Goal: Information Seeking & Learning: Learn about a topic

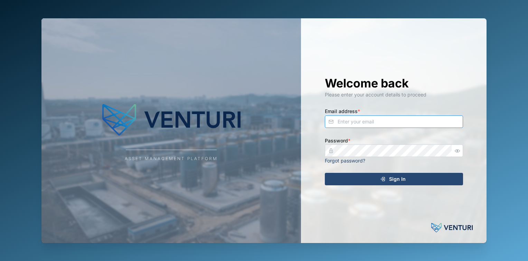
type input "fe-test-admin@venturi.io"
click at [382, 173] on div "Sign In" at bounding box center [392, 179] width 127 height 12
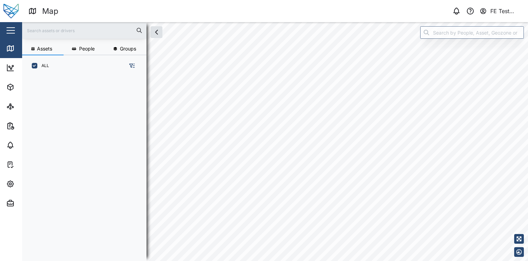
scroll to position [6, 6]
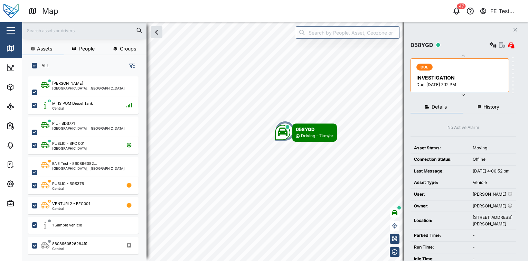
click at [6, 31] on button "button" at bounding box center [11, 31] width 12 height 12
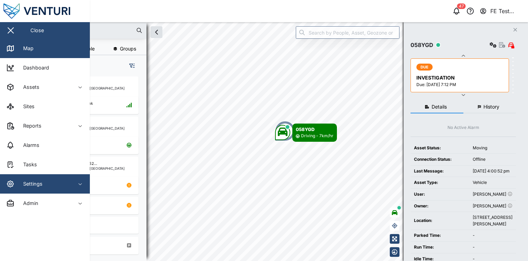
click at [46, 181] on div "Settings" at bounding box center [37, 184] width 63 height 8
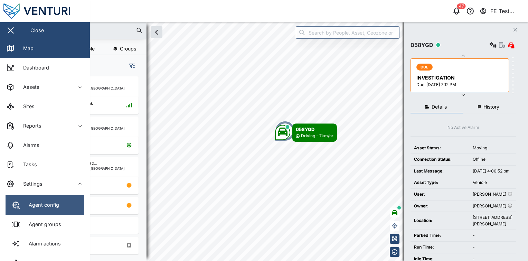
click at [45, 202] on div "Agent config" at bounding box center [42, 205] width 36 height 8
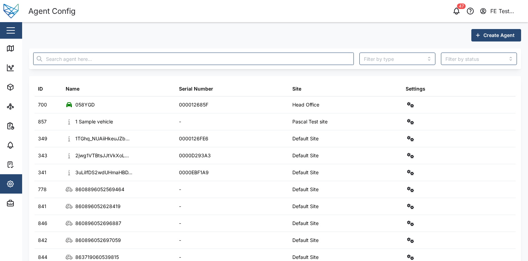
click at [489, 30] on span "Create Agent" at bounding box center [499, 35] width 31 height 12
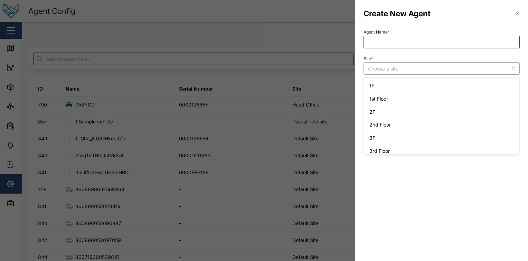
click at [436, 73] on input "Site *" at bounding box center [442, 68] width 156 height 12
click at [426, 42] on input "Agent Name *" at bounding box center [442, 42] width 156 height 12
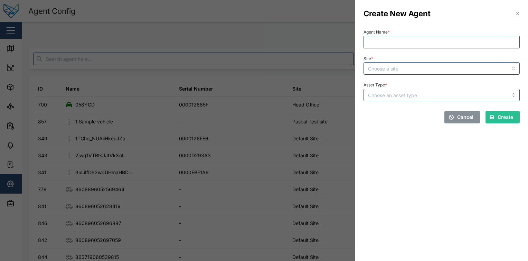
click at [448, 15] on div "Create New Agent" at bounding box center [441, 13] width 173 height 27
click at [464, 117] on span "Cancel" at bounding box center [465, 117] width 16 height 12
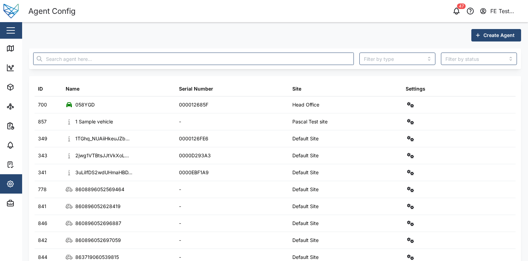
click at [505, 8] on div "FE Test Admin" at bounding box center [506, 11] width 32 height 9
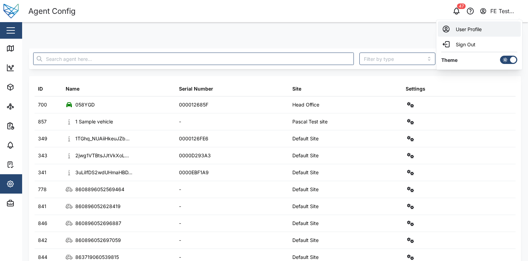
click at [484, 29] on div "User Profile" at bounding box center [479, 29] width 75 height 8
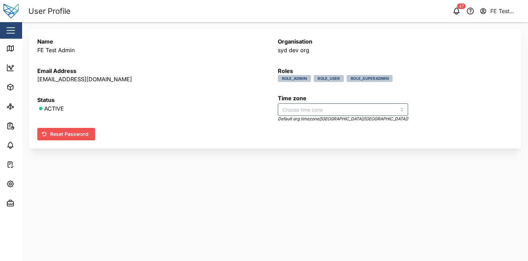
type input "Australia/Brisbane"
click at [28, 26] on div "Name FE Test Admin Email Address fe-test-admin@venturi.io Status ACTIVE Organis…" at bounding box center [275, 88] width 506 height 133
click at [15, 30] on div "button" at bounding box center [11, 30] width 8 height 1
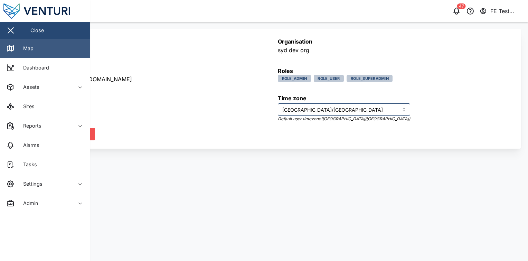
click at [37, 47] on link "Map" at bounding box center [45, 48] width 90 height 19
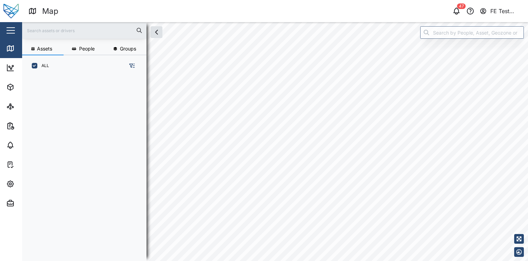
scroll to position [6, 6]
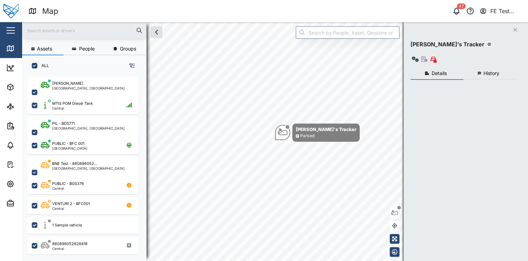
checkbox input "true"
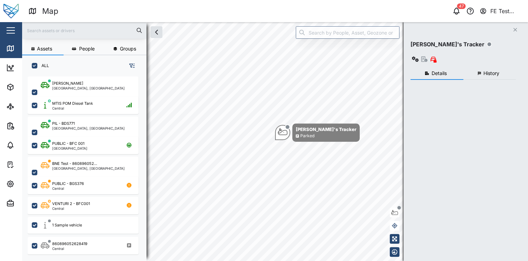
checkbox input "true"
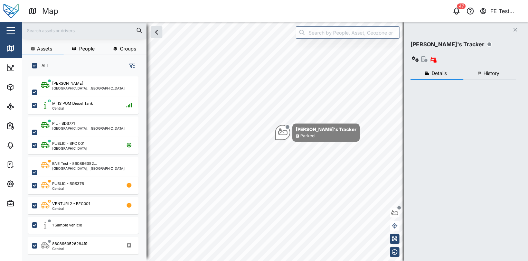
checkbox input "true"
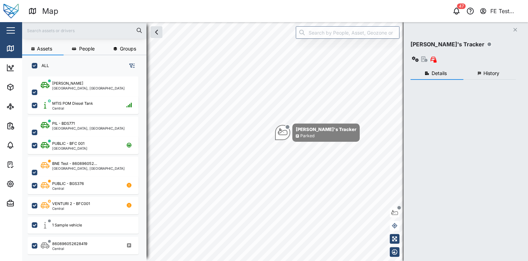
checkbox input "true"
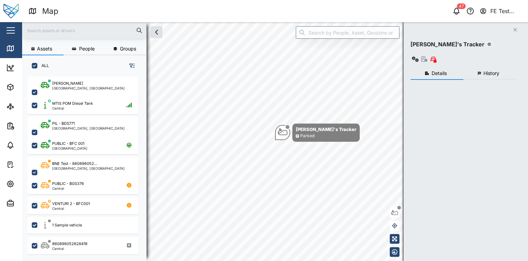
checkbox input "true"
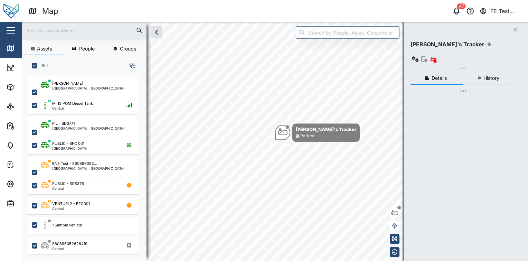
click at [131, 67] on icon "button" at bounding box center [132, 66] width 6 height 6
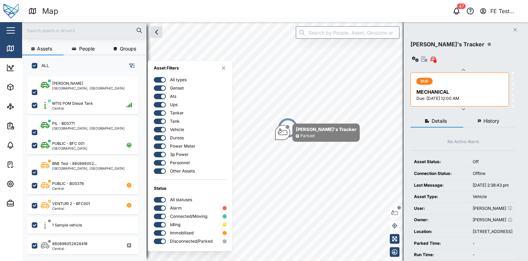
click at [225, 69] on icon "button" at bounding box center [224, 68] width 4 height 6
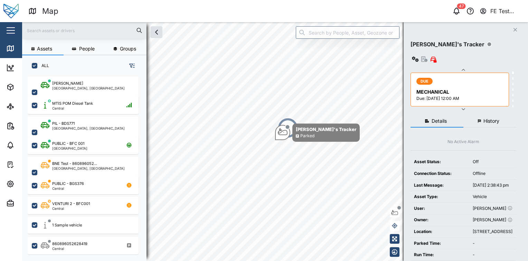
click at [4, 24] on div "Close" at bounding box center [45, 30] width 90 height 17
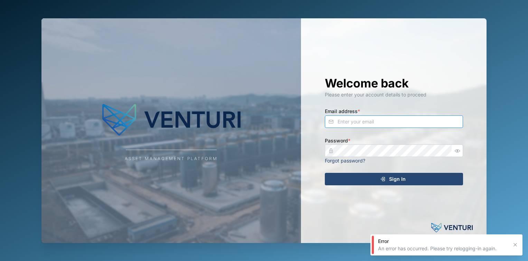
type input "julius.pamplona@venturi.io"
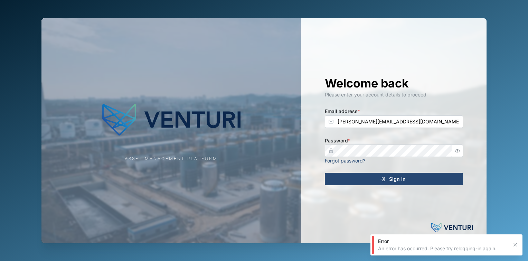
click at [386, 174] on div "Sign In" at bounding box center [392, 179] width 127 height 12
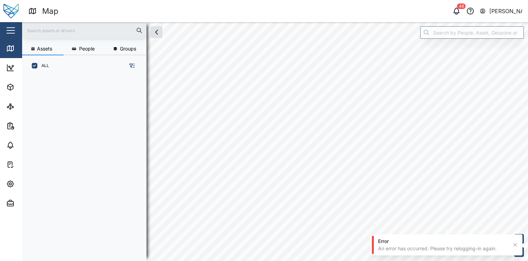
scroll to position [176, 108]
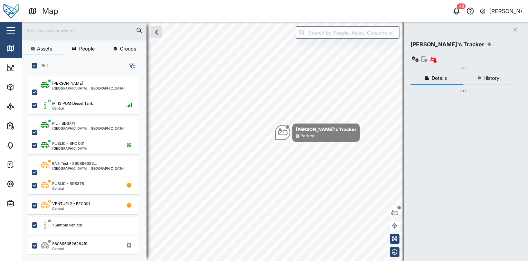
click at [10, 32] on button "button" at bounding box center [11, 31] width 12 height 12
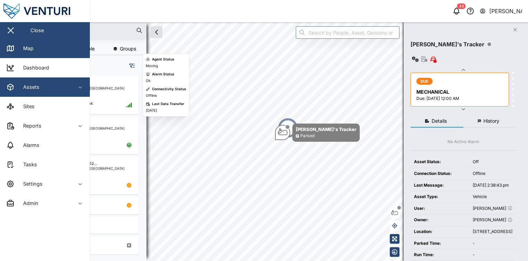
click at [41, 88] on div "Assets" at bounding box center [37, 87] width 63 height 8
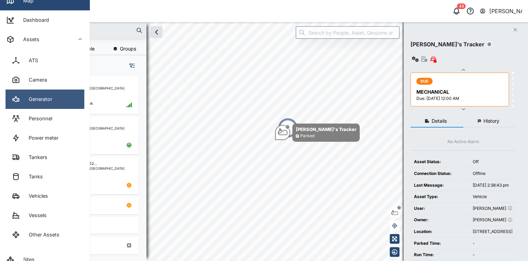
scroll to position [47, 0]
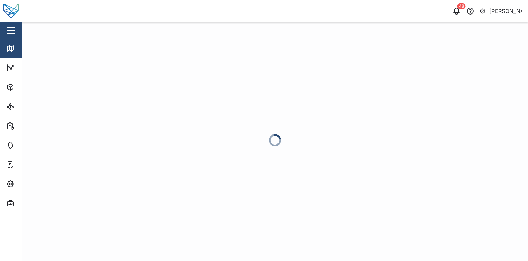
click at [17, 32] on div "Close" at bounding box center [45, 30] width 90 height 17
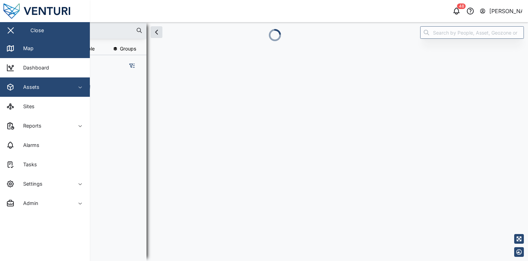
click at [41, 90] on div "Assets" at bounding box center [37, 87] width 63 height 8
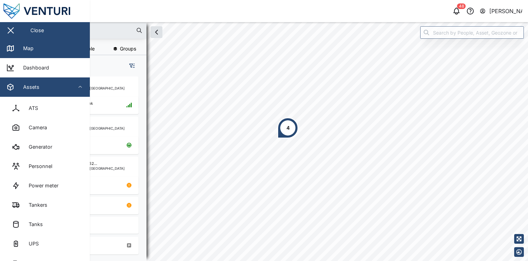
scroll to position [66, 0]
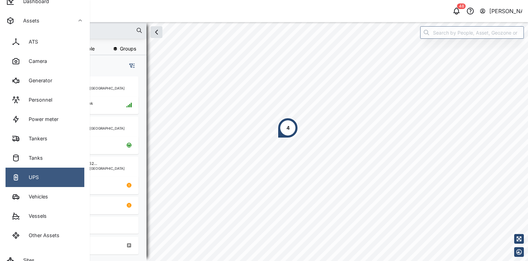
click at [42, 169] on link "UPS" at bounding box center [45, 177] width 79 height 19
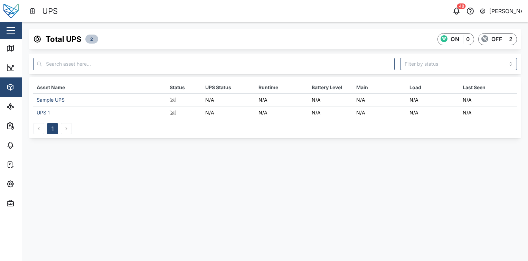
click at [55, 99] on div "Sample UPS" at bounding box center [51, 100] width 28 height 6
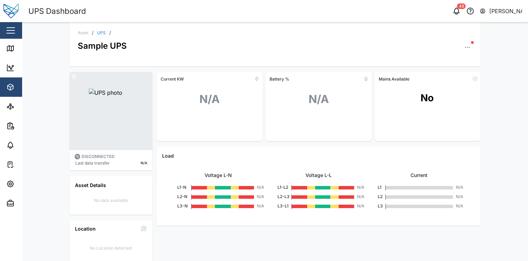
click at [463, 45] on button "button" at bounding box center [468, 48] width 10 height 10
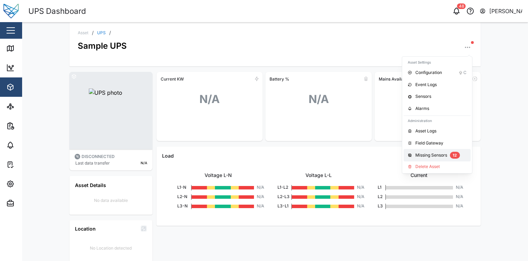
click at [423, 149] on button "Missing Sensors 12" at bounding box center [437, 155] width 67 height 12
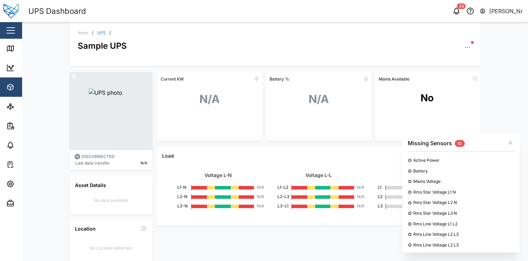
click at [279, 72] on div "Battery % N/A" at bounding box center [318, 106] width 106 height 69
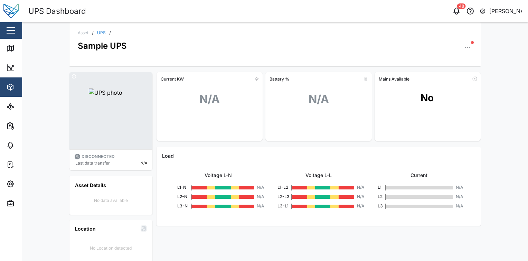
click at [464, 49] on icon "button" at bounding box center [467, 47] width 7 height 7
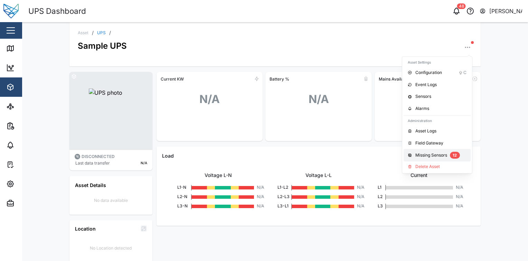
click at [425, 153] on div "Missing Sensors" at bounding box center [431, 155] width 32 height 7
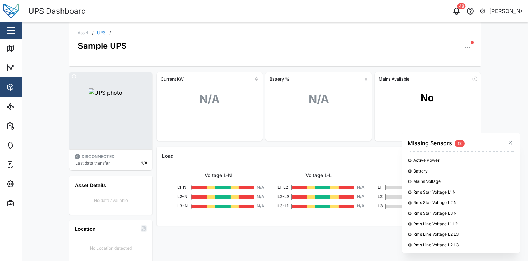
click at [413, 115] on div "No" at bounding box center [428, 103] width 106 height 38
